Goal: Transaction & Acquisition: Purchase product/service

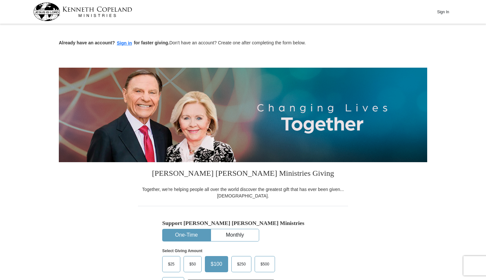
click at [193, 259] on span "$50" at bounding box center [192, 264] width 13 height 10
click at [0, 0] on input "$50" at bounding box center [0, 0] width 0 height 0
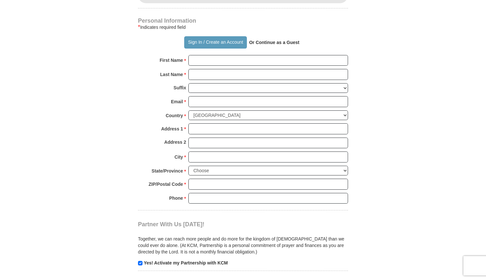
scroll to position [435, 0]
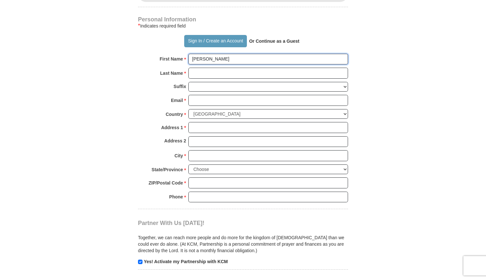
type input "[PERSON_NAME]"
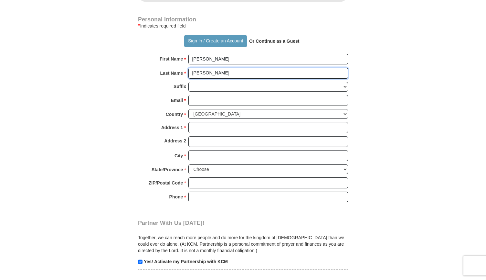
type input "[PERSON_NAME]"
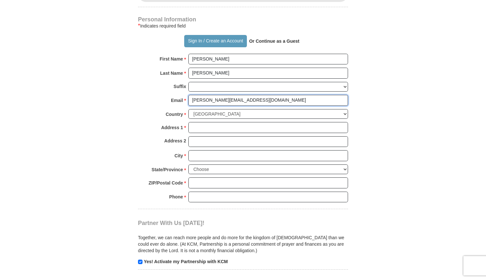
type input "[PERSON_NAME][EMAIL_ADDRESS][DOMAIN_NAME]"
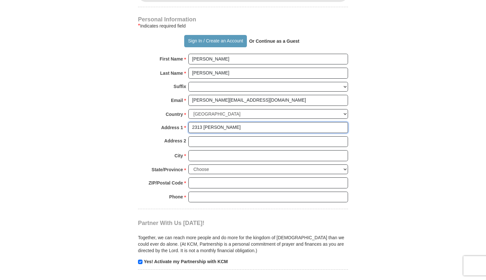
type input "2313 [PERSON_NAME]"
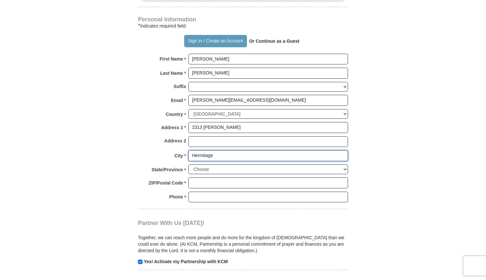
type input "Hermitage"
select select "TN"
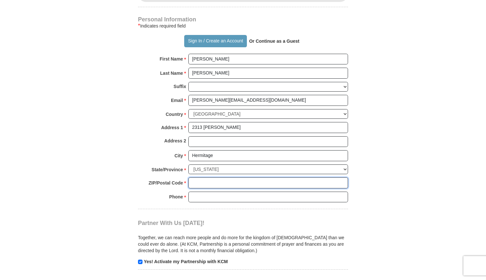
type input "2"
type input "37076"
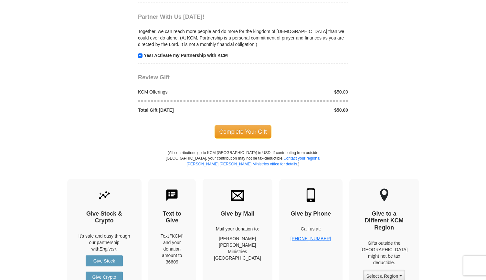
scroll to position [642, 0]
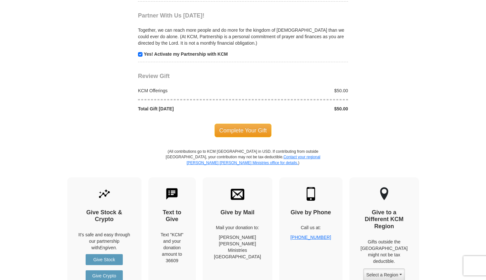
type input "6154817759"
click at [141, 52] on input "checkbox" at bounding box center [140, 54] width 5 height 5
checkbox input "false"
click at [237, 124] on span "Complete Your Gift" at bounding box center [243, 131] width 57 height 14
